Goal: Task Accomplishment & Management: Manage account settings

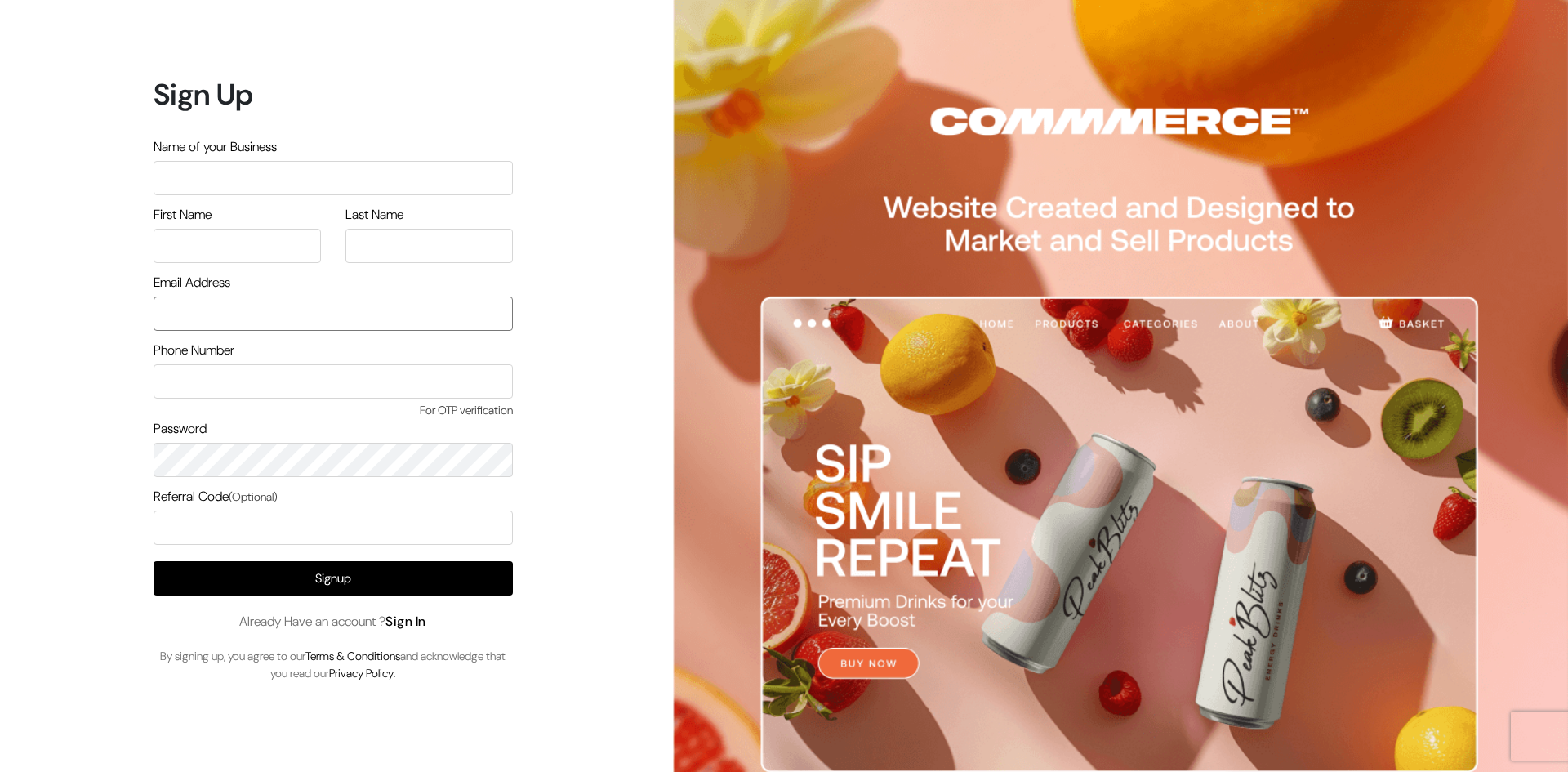
type input "[EMAIL_ADDRESS][DOMAIN_NAME]"
click at [410, 617] on link "Sign In" at bounding box center [406, 621] width 41 height 17
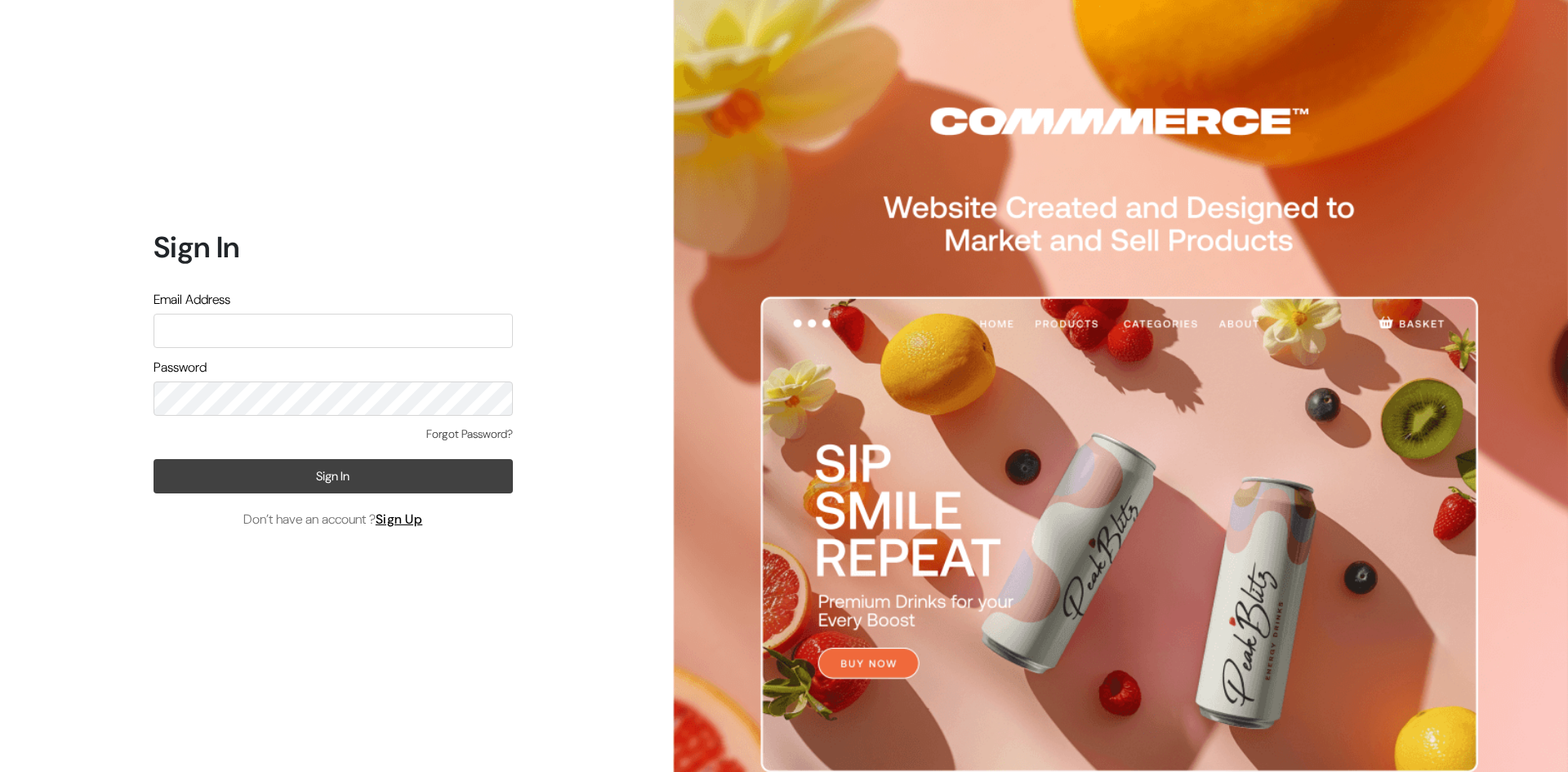
type input "[EMAIL_ADDRESS][DOMAIN_NAME]"
click at [375, 479] on button "Sign In" at bounding box center [333, 476] width 359 height 34
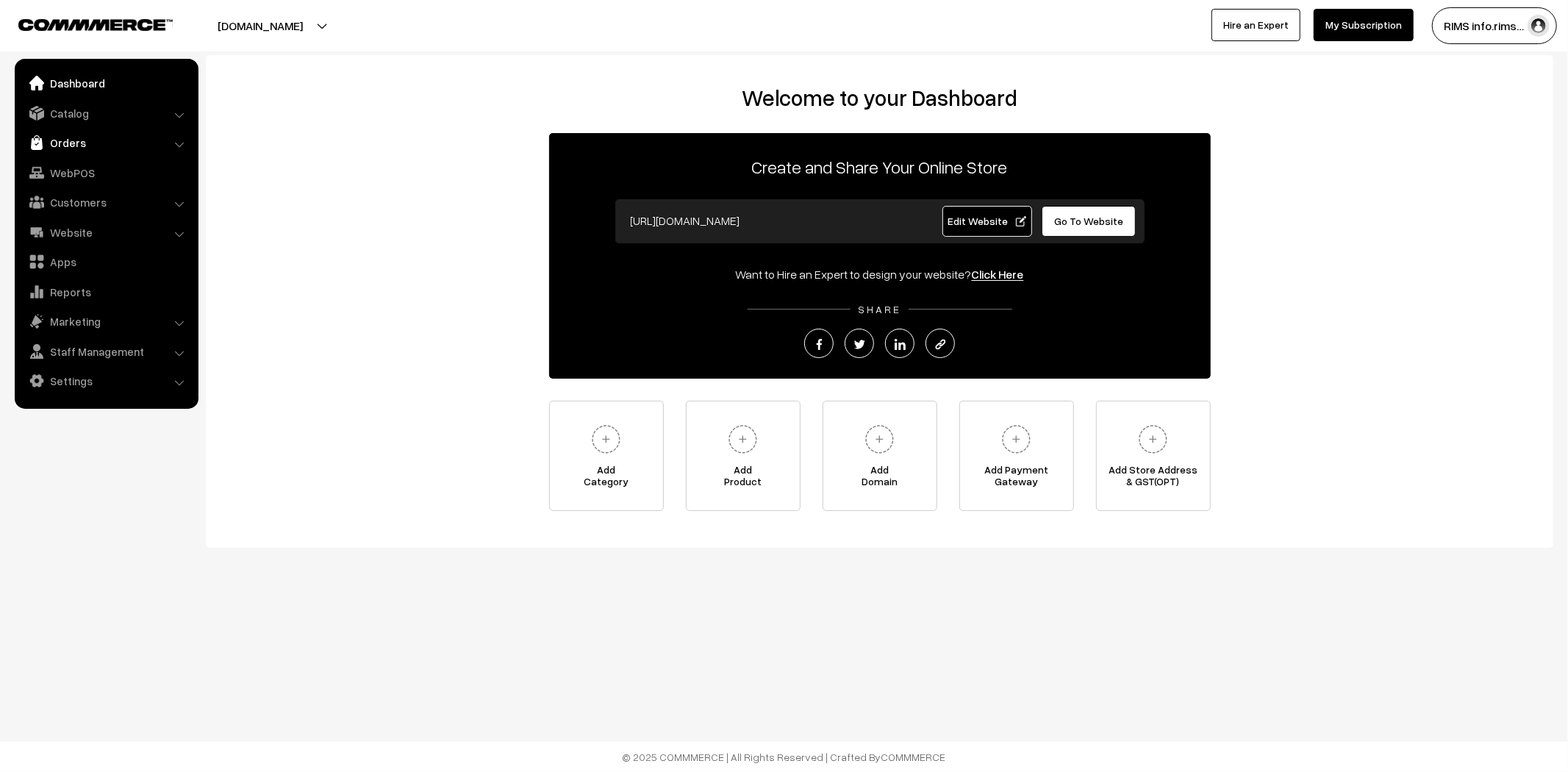
click at [55, 141] on link "Orders" at bounding box center [106, 143] width 175 height 26
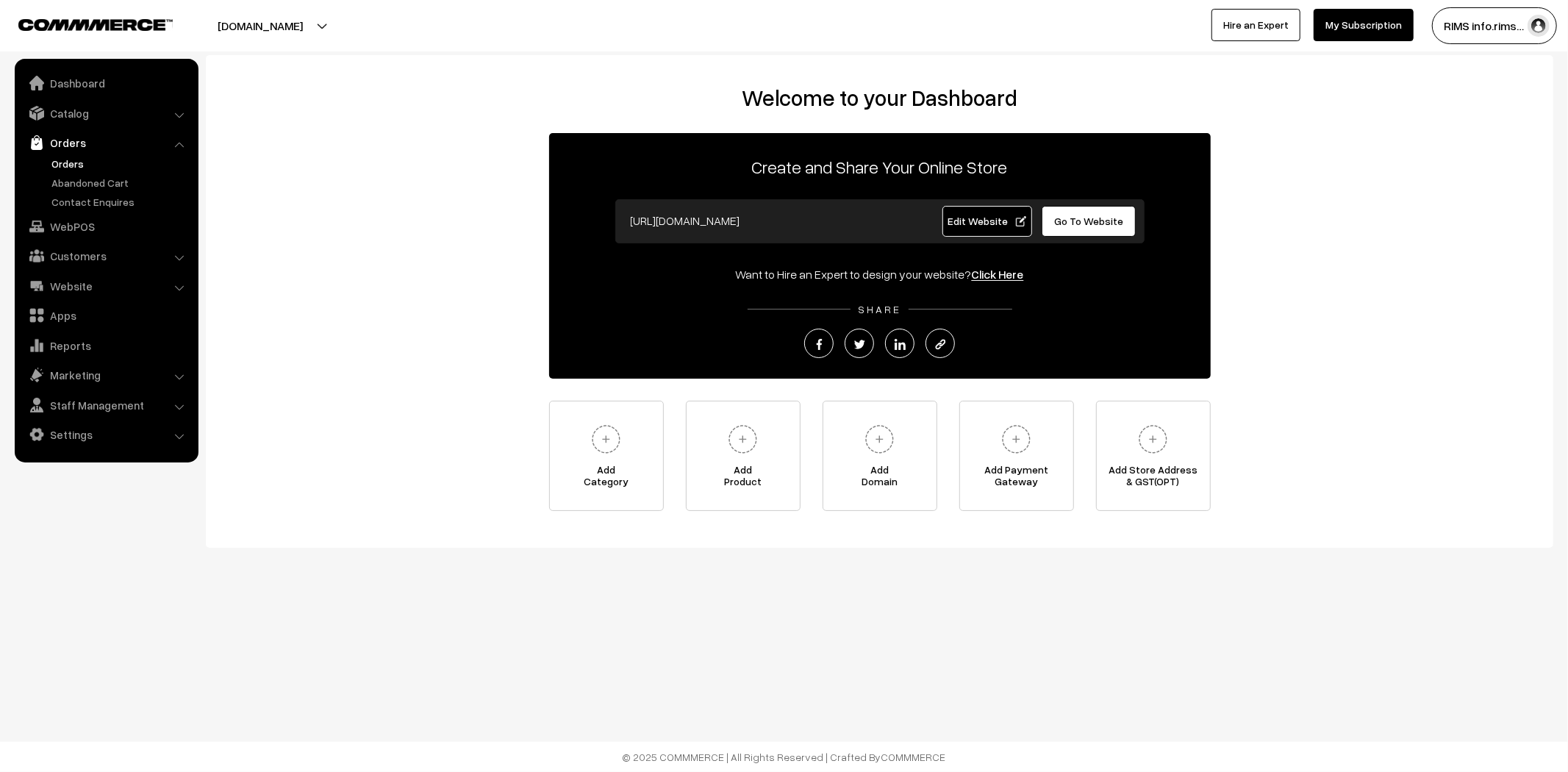
click at [64, 159] on link "Orders" at bounding box center [121, 163] width 146 height 15
